Goal: Task Accomplishment & Management: Manage account settings

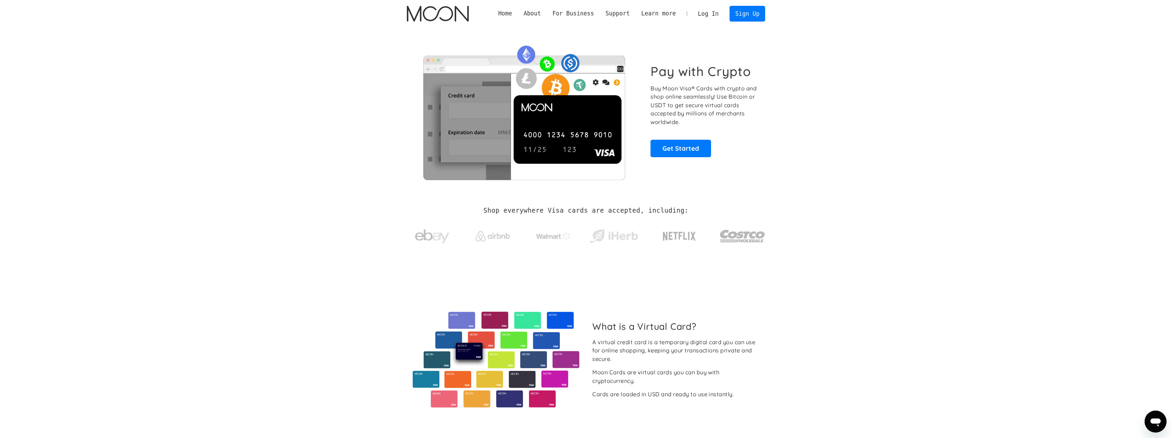
click at [706, 15] on link "Log In" at bounding box center [708, 13] width 32 height 15
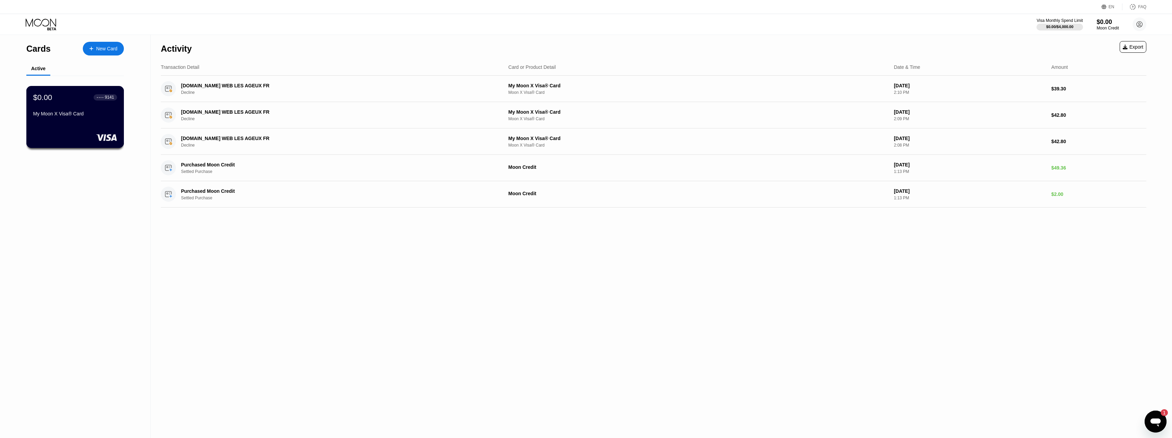
click at [56, 105] on div "$0.00 ● ● ● ● 9141 My Moon X Visa® Card" at bounding box center [75, 106] width 84 height 26
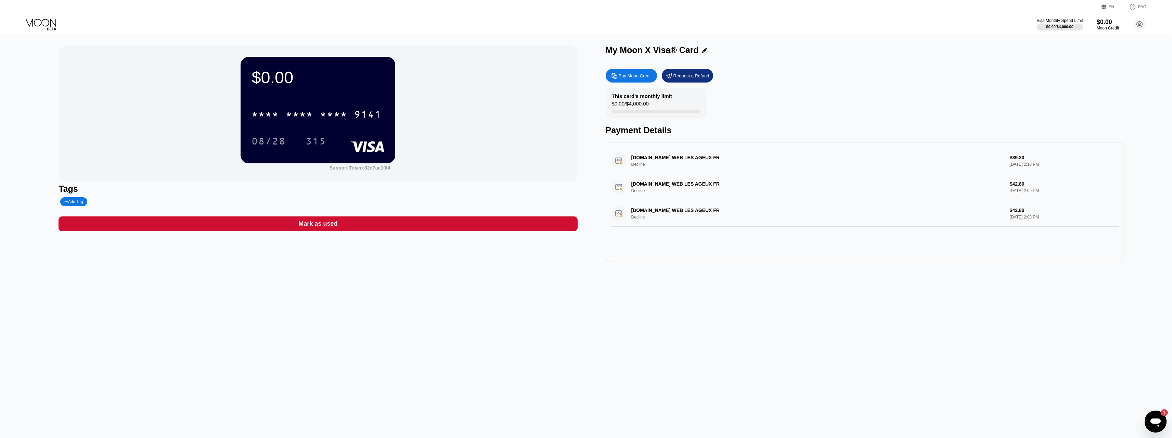
click at [1135, 24] on circle at bounding box center [1140, 24] width 14 height 14
click at [1097, 88] on div "Settings" at bounding box center [1096, 90] width 17 height 5
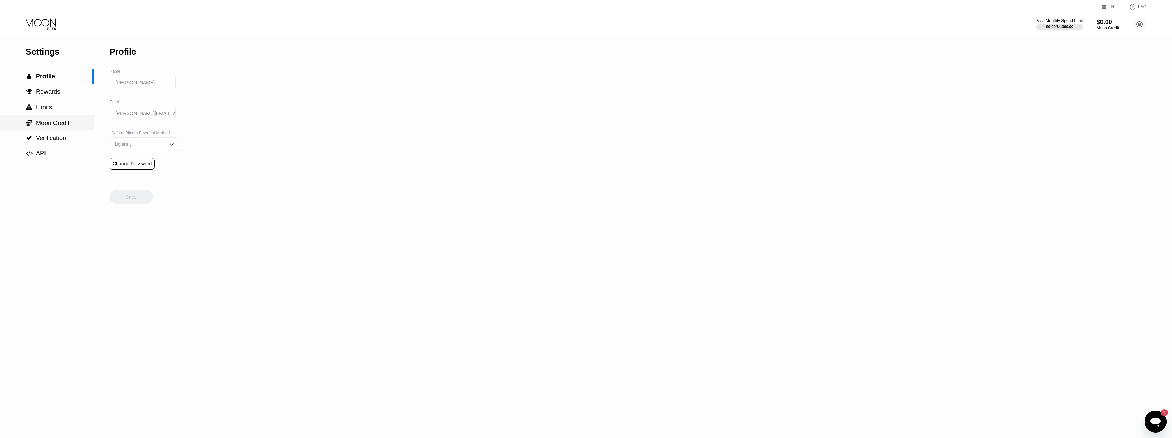
click at [49, 130] on div " Moon Credit" at bounding box center [47, 122] width 94 height 15
